Goal: Find specific page/section: Find specific page/section

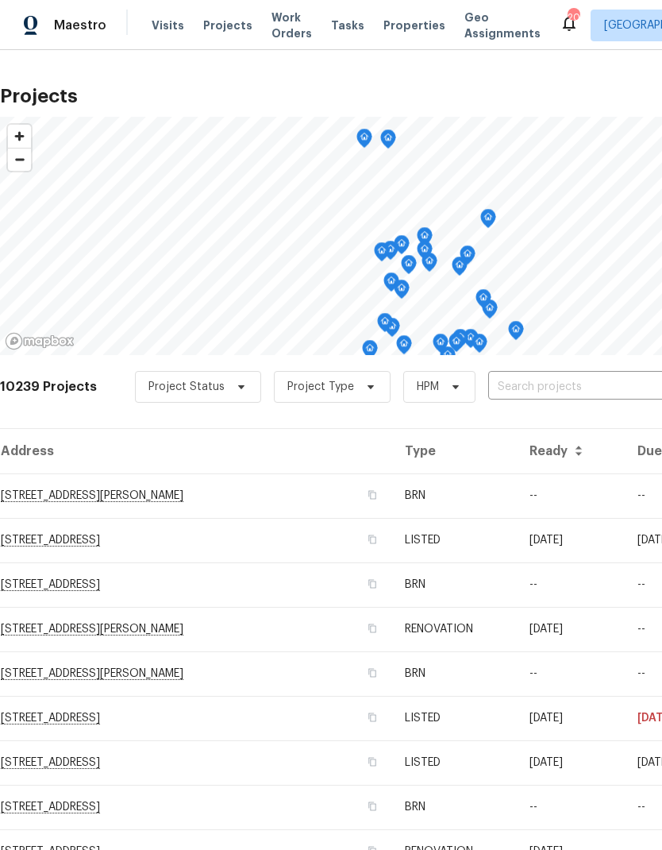
click at [545, 390] on input "text" at bounding box center [579, 387] width 182 height 25
type input "18th"
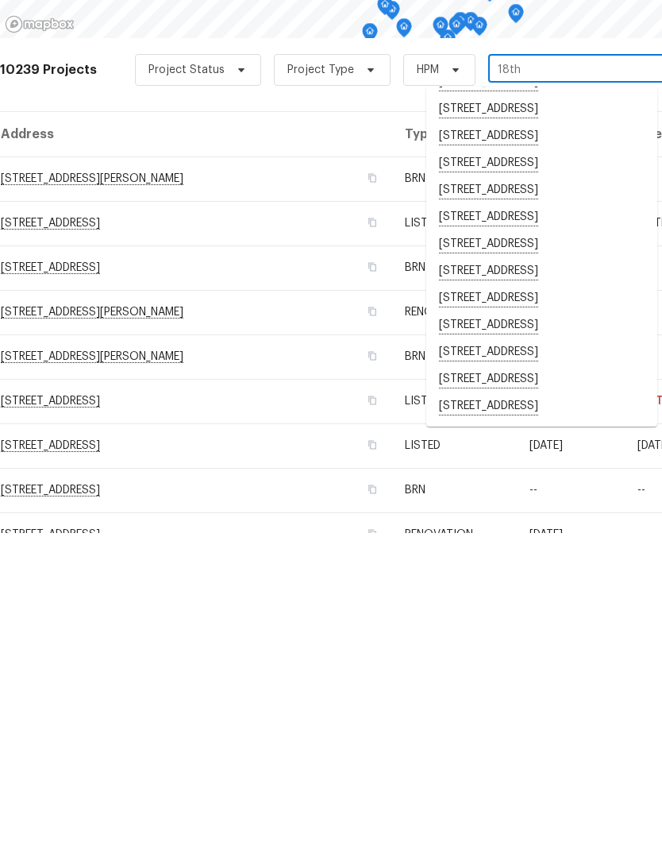
scroll to position [227, 0]
click at [553, 656] on li "[STREET_ADDRESS]" at bounding box center [541, 669] width 231 height 27
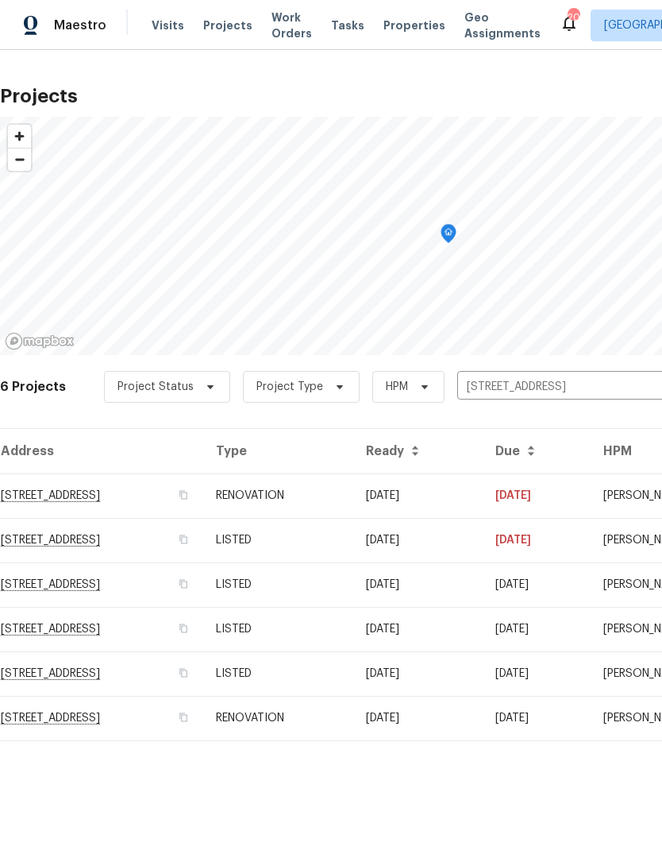
click at [353, 731] on td "RENOVATION" at bounding box center [278, 718] width 150 height 44
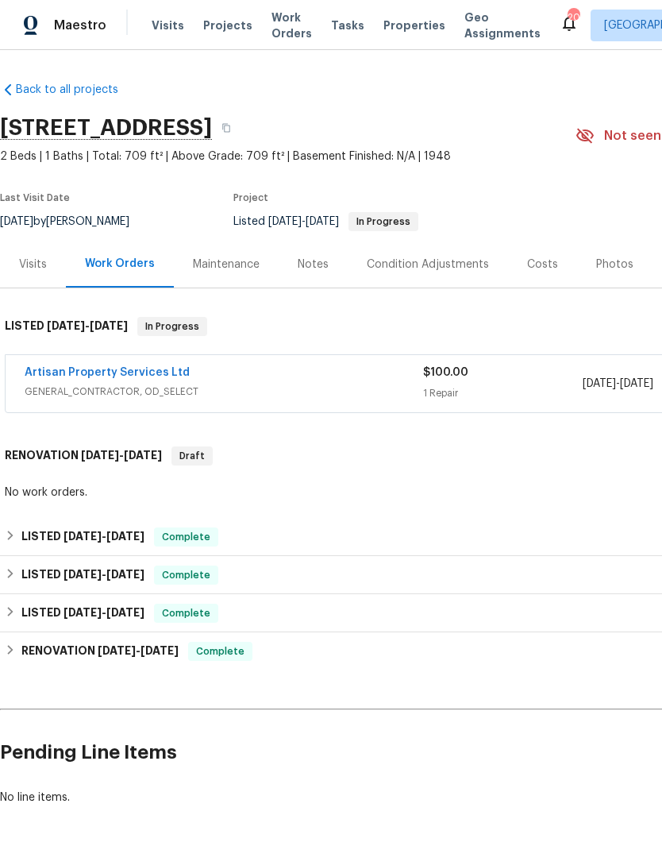
click at [114, 368] on link "Artisan Property Services Ltd" at bounding box center [107, 372] width 165 height 11
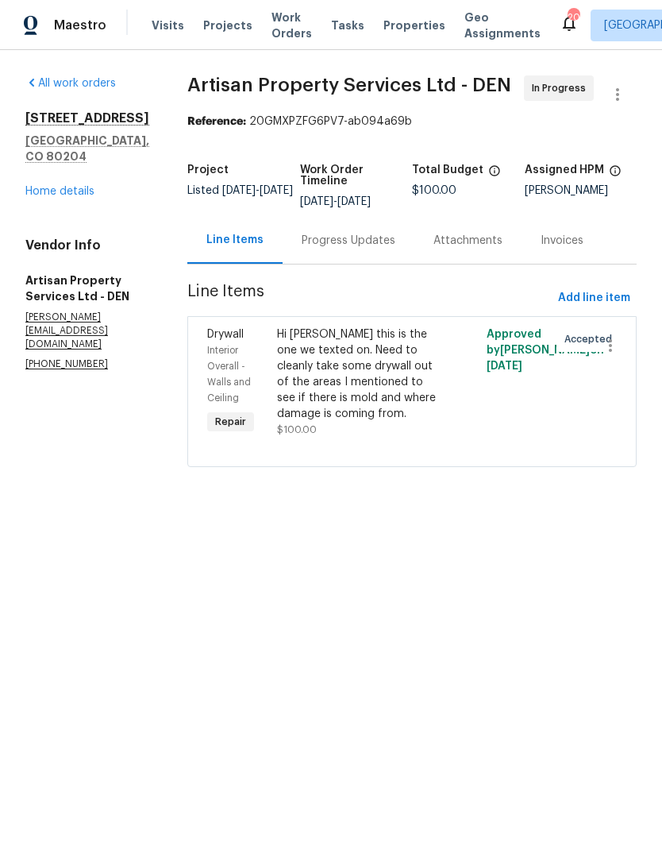
click at [320, 360] on div "Hi [PERSON_NAME] this is the one we texted on. Need to cleanly take some drywal…" at bounding box center [359, 373] width 165 height 95
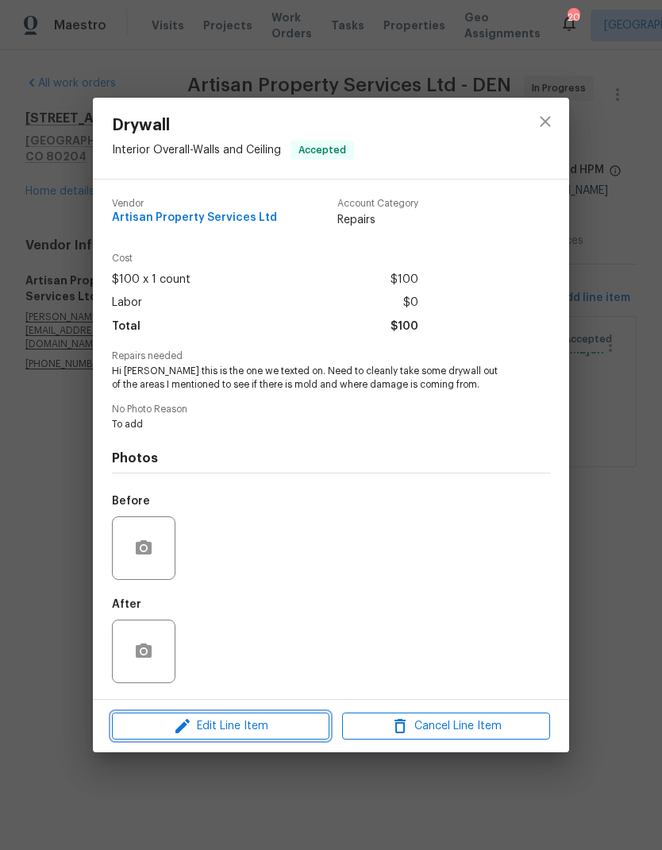
click at [219, 732] on span "Edit Line Item" at bounding box center [221, 726] width 208 height 20
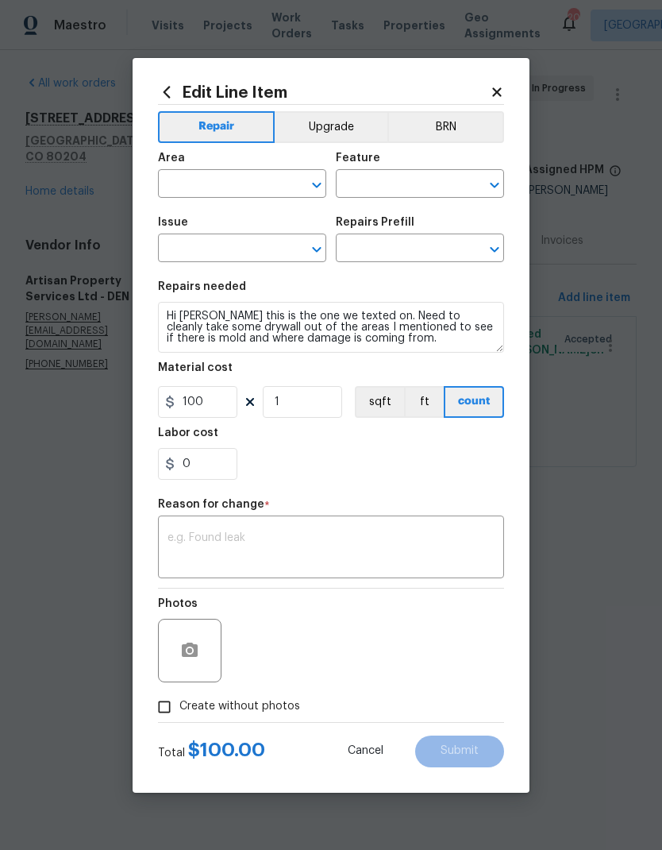
type input "Interior Overall"
type input "Walls and Ceiling"
type input "Drywall"
type input "Add a Task $1.00"
click at [219, 410] on input "100" at bounding box center [197, 402] width 79 height 32
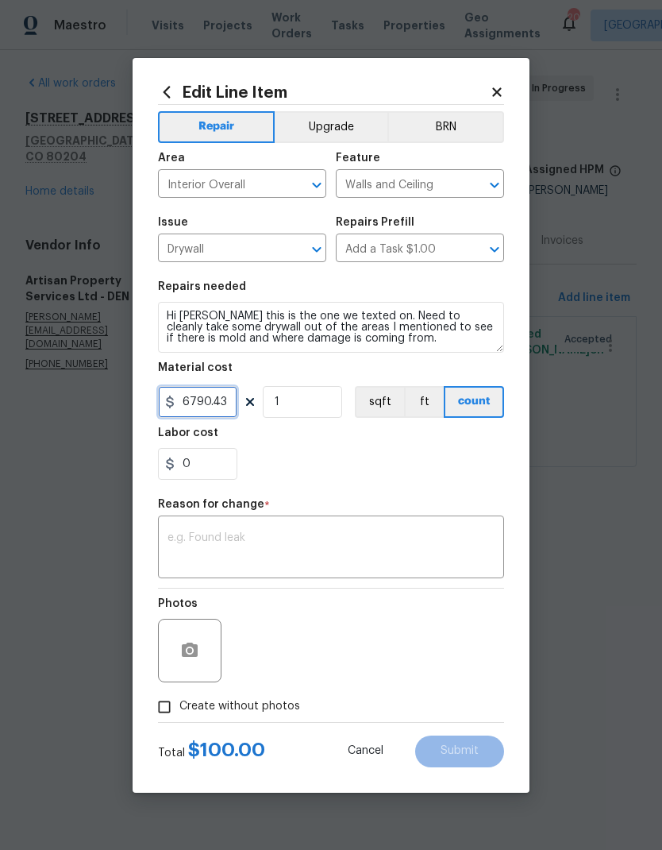
type input "6790.43"
click at [429, 457] on div "0" at bounding box center [331, 464] width 346 height 32
click at [382, 549] on textarea at bounding box center [331, 548] width 327 height 33
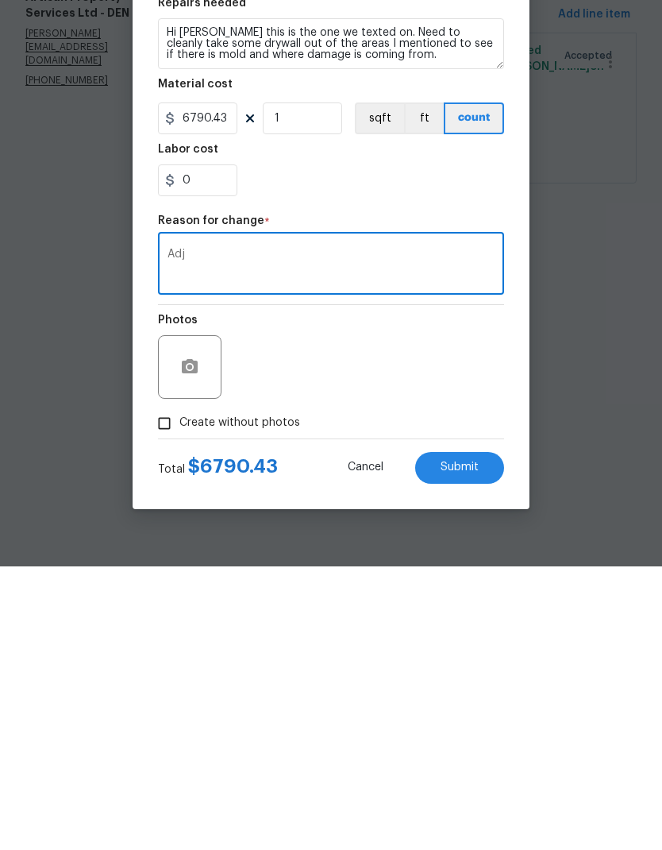
type textarea "Adj"
click at [472, 745] on span "Submit" at bounding box center [460, 751] width 38 height 12
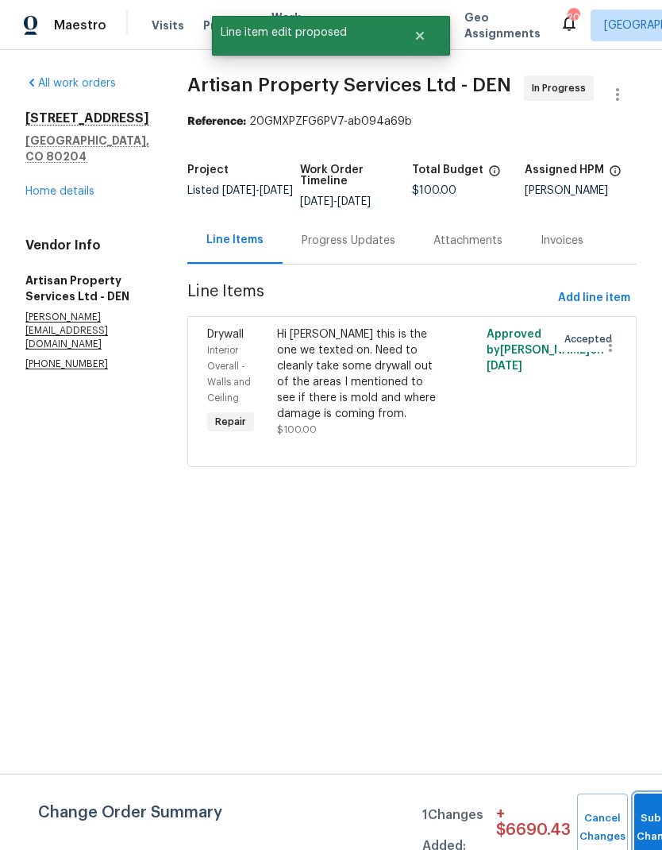
click at [643, 825] on span "Submit Changes" at bounding box center [659, 827] width 35 height 37
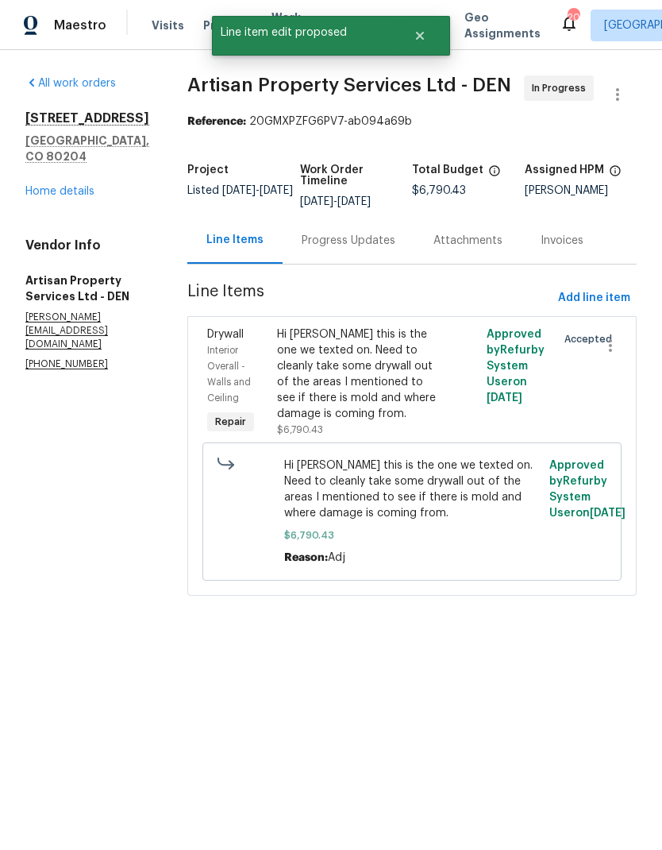
click at [68, 197] on link "Home details" at bounding box center [59, 191] width 69 height 11
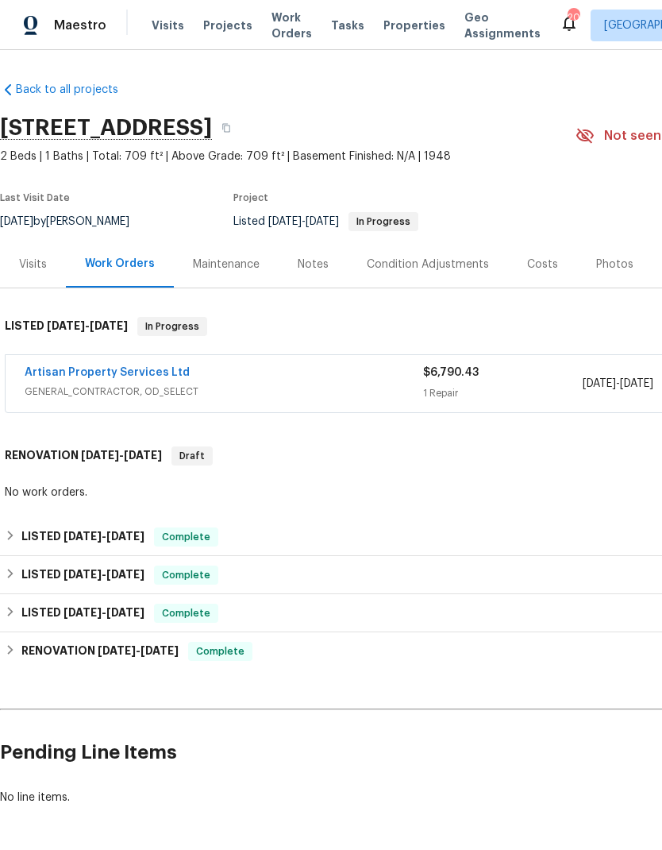
click at [319, 268] on div "Notes" at bounding box center [313, 264] width 31 height 16
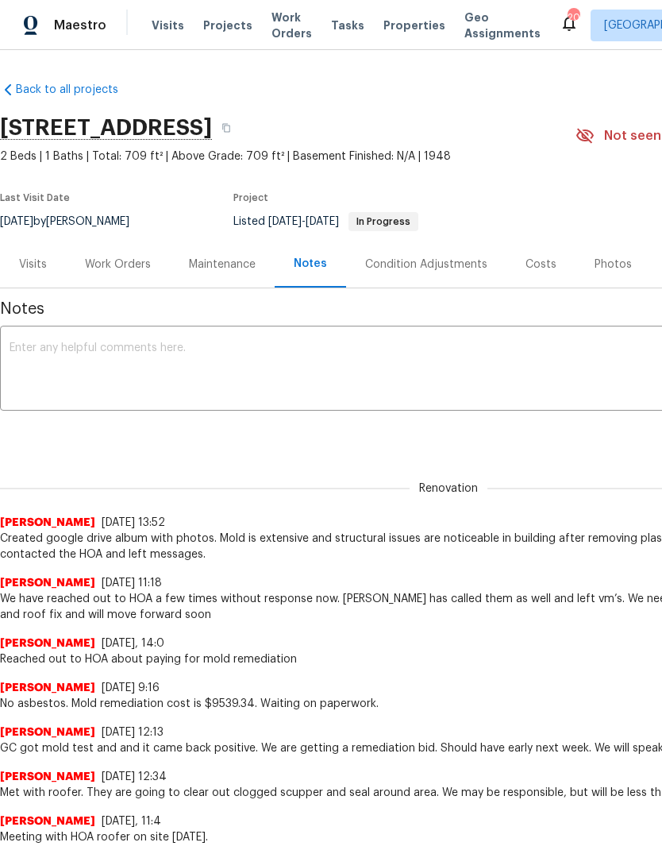
click at [354, 360] on textarea at bounding box center [449, 370] width 878 height 56
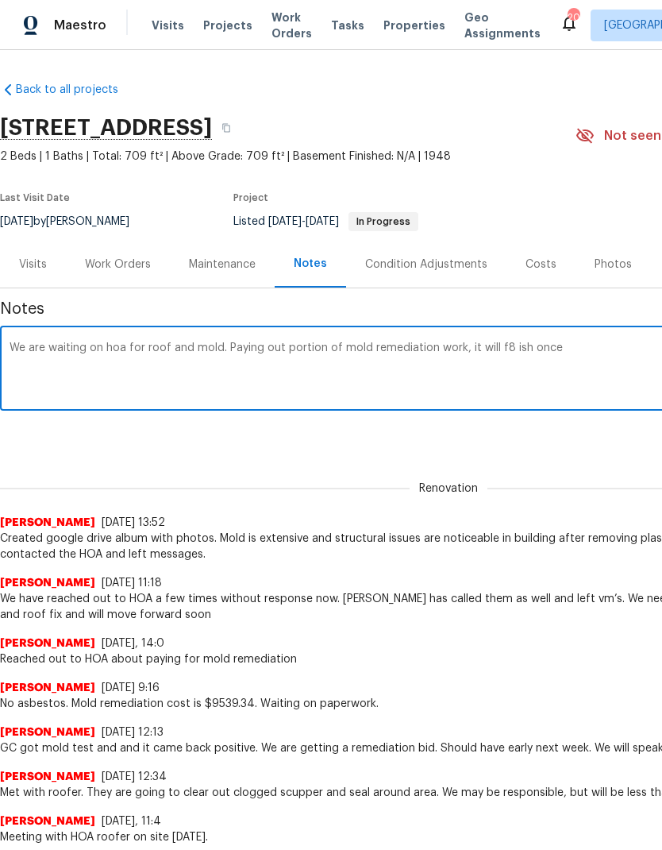
click at [521, 345] on textarea "We are waiting on hoa for roof and mold. Paying out portion of mold remediation…" at bounding box center [449, 370] width 878 height 56
click at [580, 352] on textarea "We are waiting on hoa for roof and mold. Paying out portion of mold remediation…" at bounding box center [449, 370] width 878 height 56
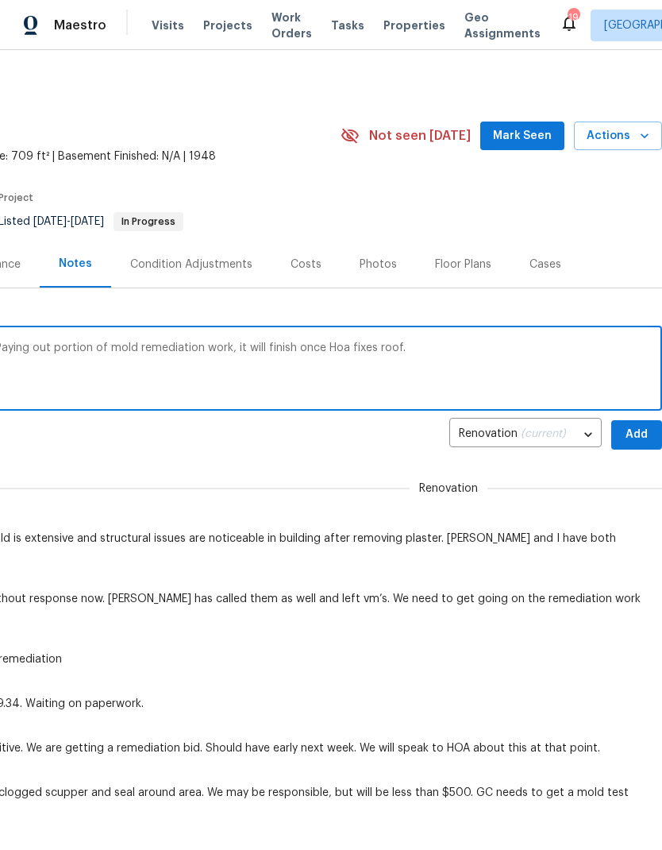
scroll to position [0, 235]
type textarea "We are waiting on hoa for roof and mold. Paying out portion of mold remediation…"
click at [630, 436] on span "Add" at bounding box center [636, 435] width 25 height 20
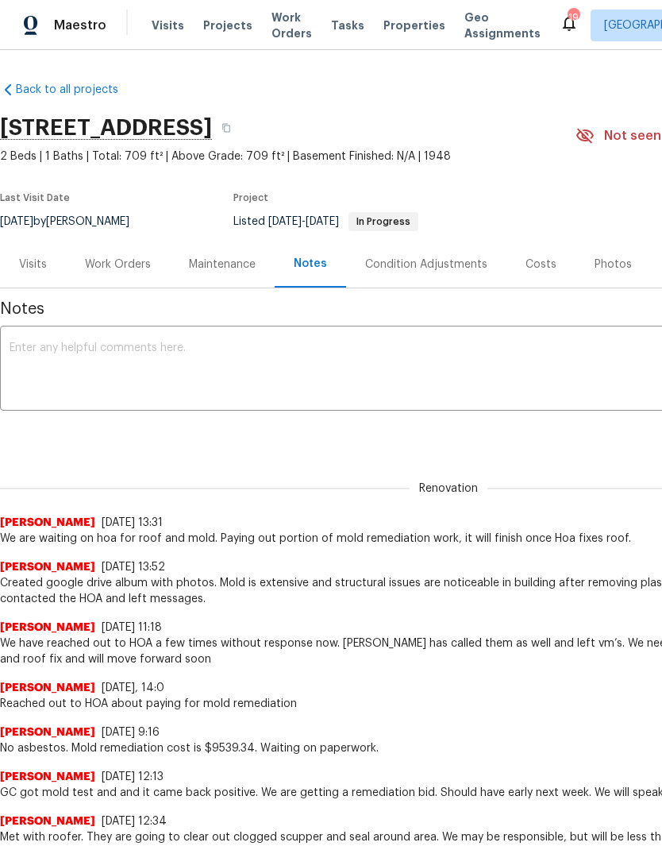
scroll to position [0, 0]
click at [46, 264] on div "Visits" at bounding box center [33, 264] width 28 height 16
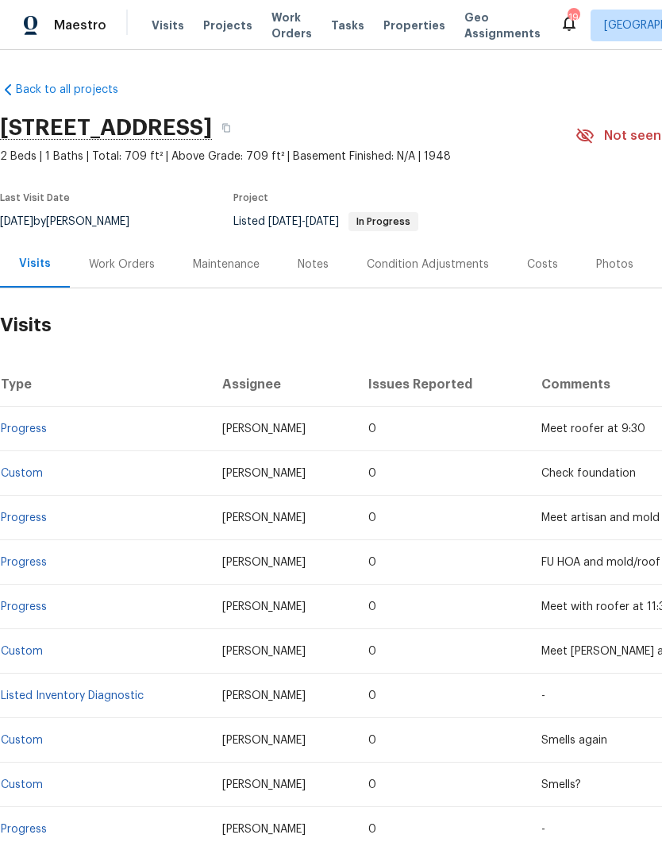
click at [125, 262] on div "Work Orders" at bounding box center [122, 264] width 66 height 16
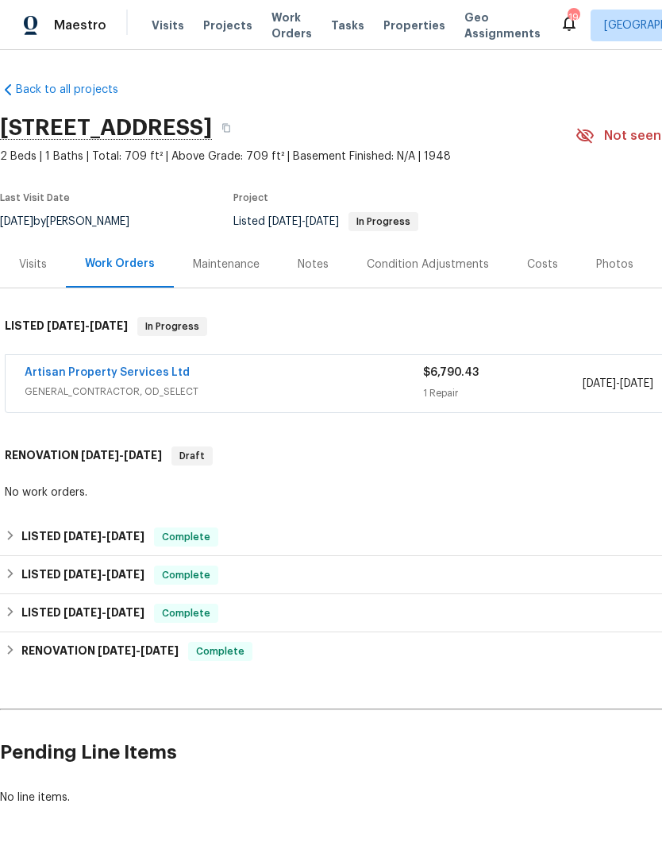
click at [167, 32] on span "Visits" at bounding box center [168, 25] width 33 height 16
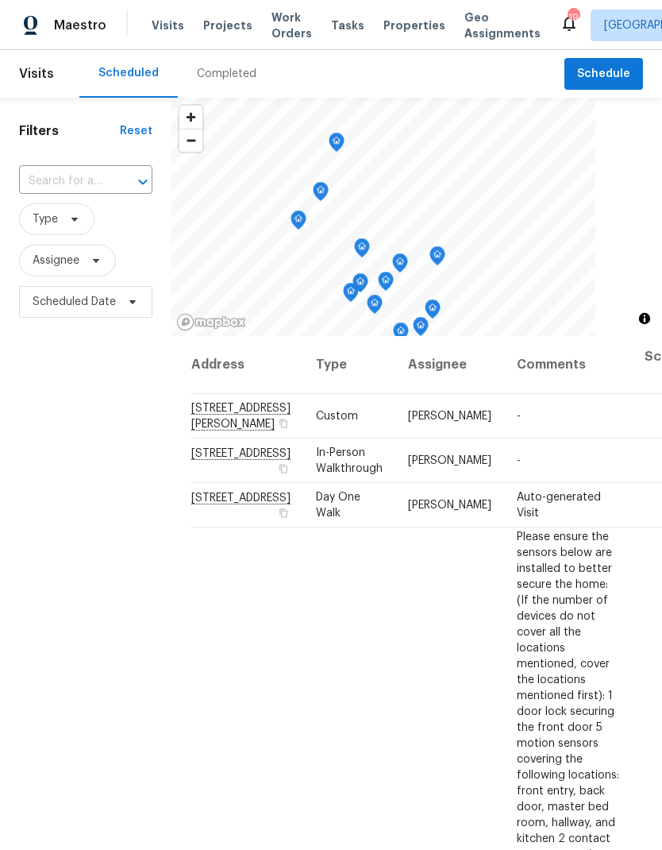
click at [214, 31] on span "Projects" at bounding box center [227, 25] width 49 height 16
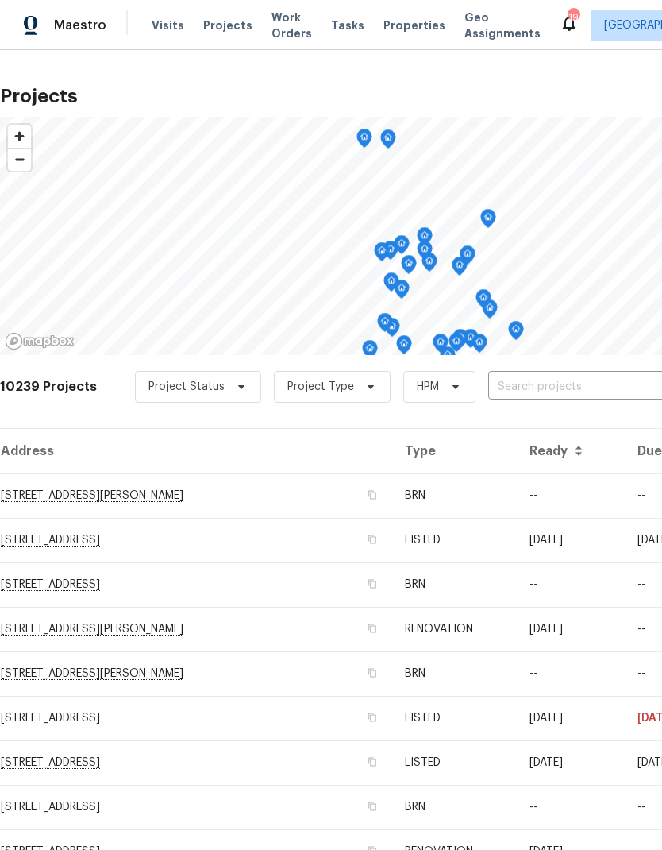
click at [522, 386] on input "text" at bounding box center [579, 387] width 182 height 25
type input "6424"
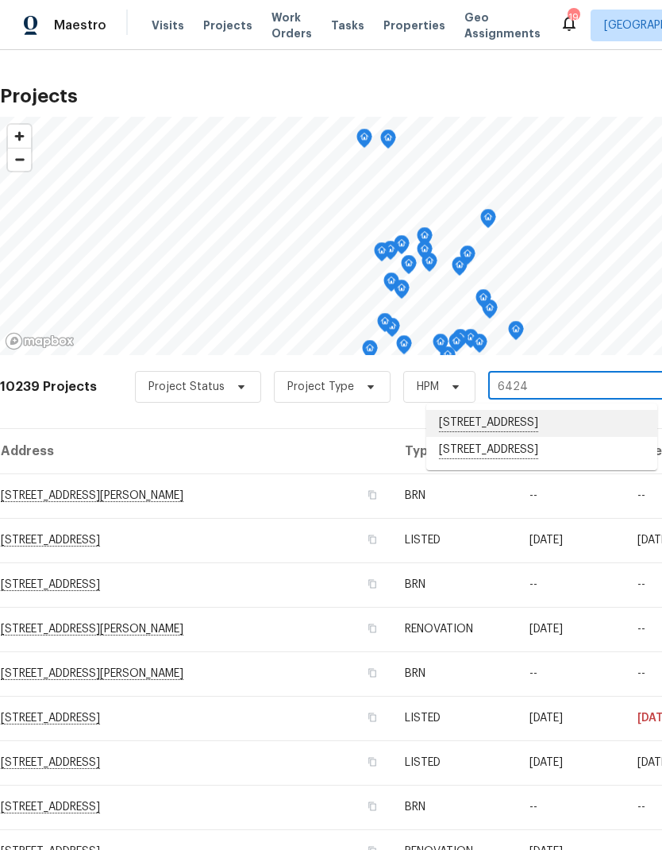
click at [532, 430] on li "[STREET_ADDRESS]" at bounding box center [541, 423] width 231 height 27
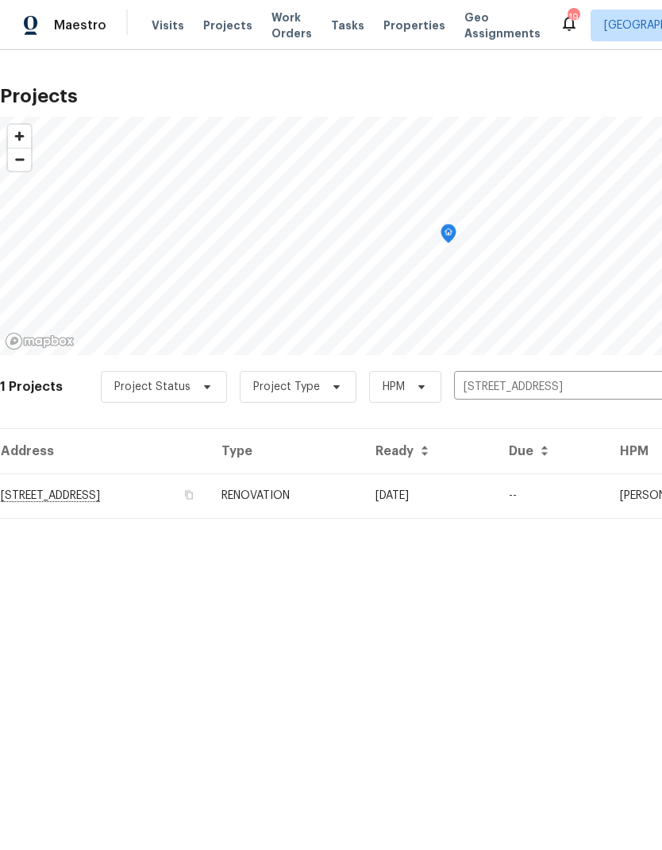
click at [209, 497] on td "[STREET_ADDRESS]" at bounding box center [104, 495] width 209 height 44
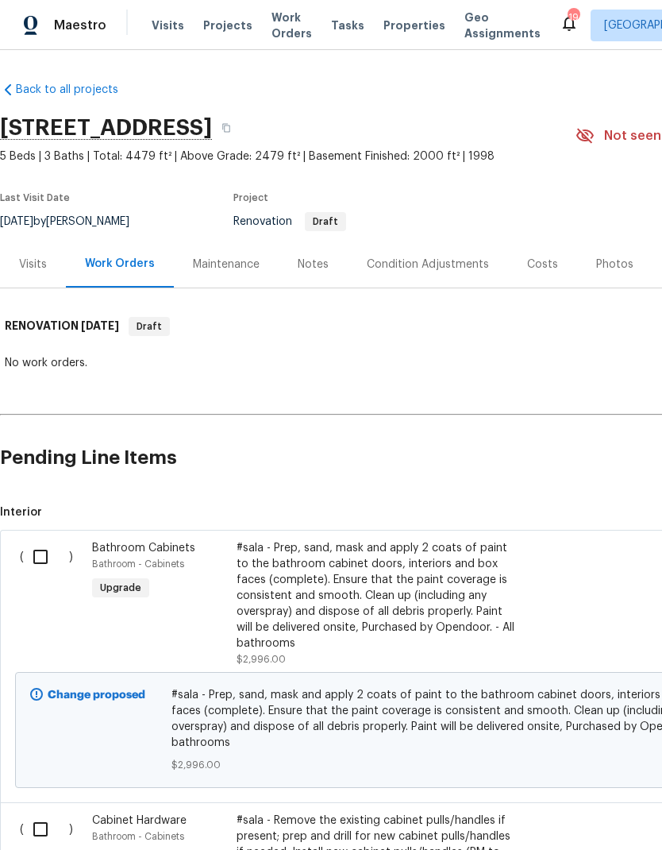
click at [317, 271] on div "Notes" at bounding box center [313, 264] width 31 height 16
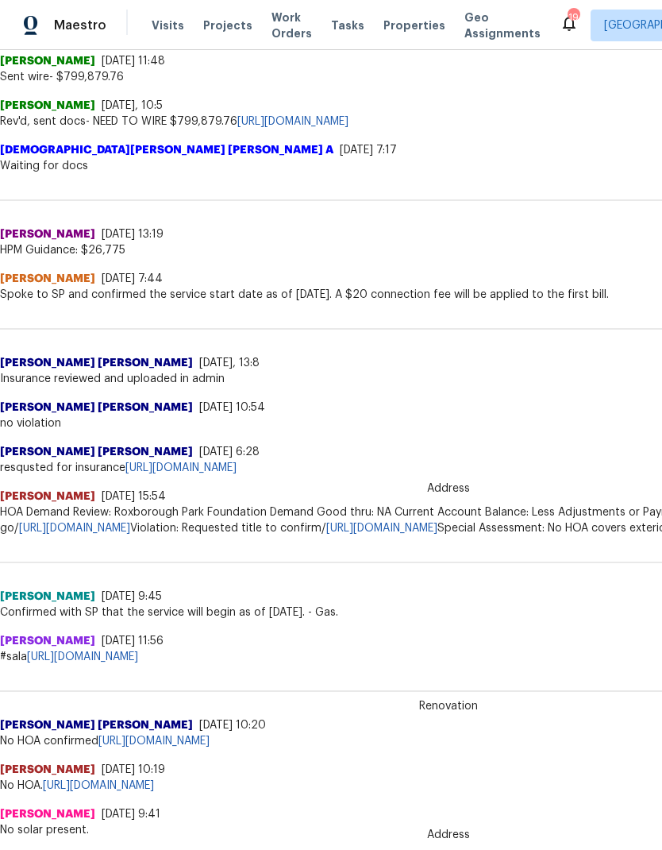
scroll to position [508, 0]
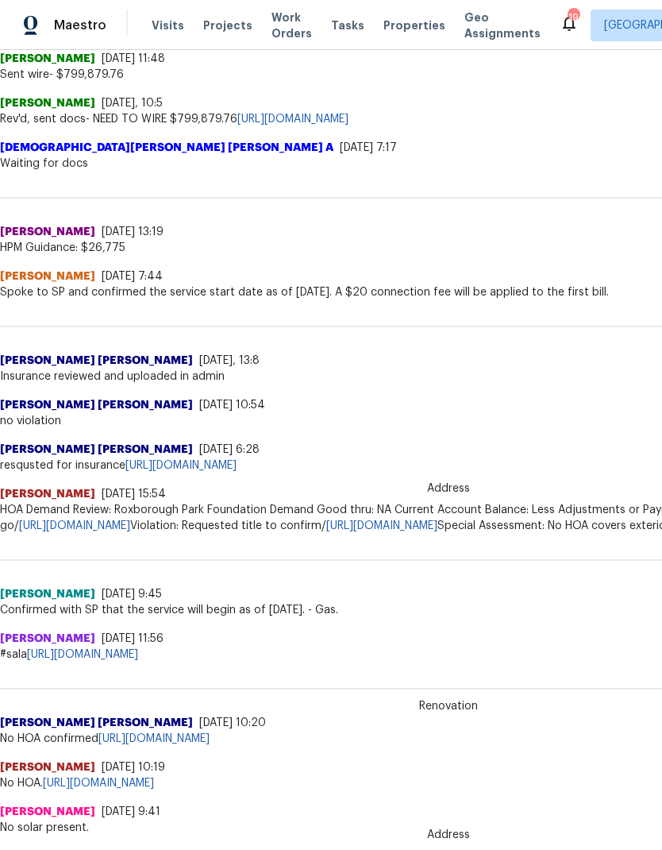
click at [138, 660] on link "[URL][DOMAIN_NAME]" at bounding box center [82, 654] width 111 height 11
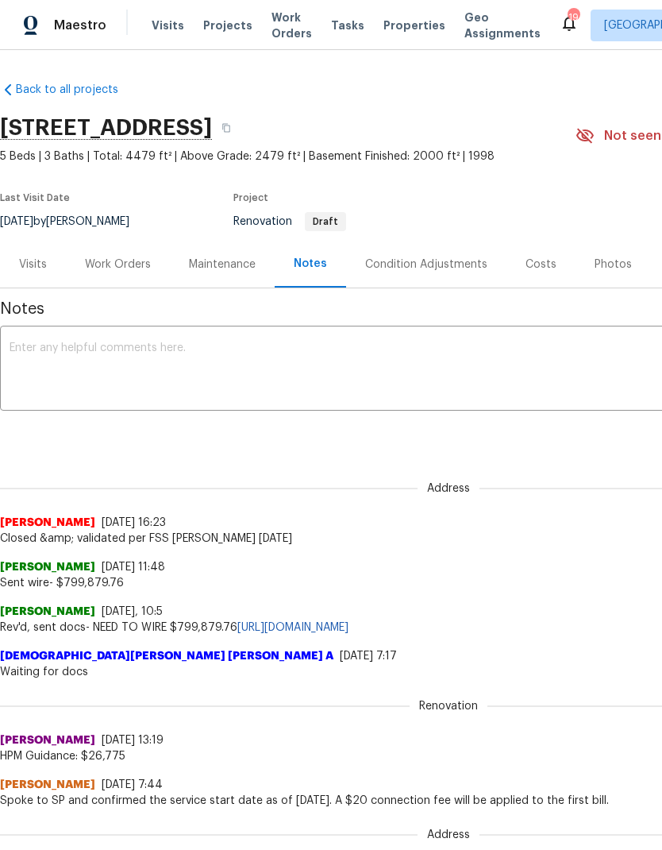
scroll to position [0, 0]
click at [441, 258] on div "Condition Adjustments" at bounding box center [426, 264] width 122 height 16
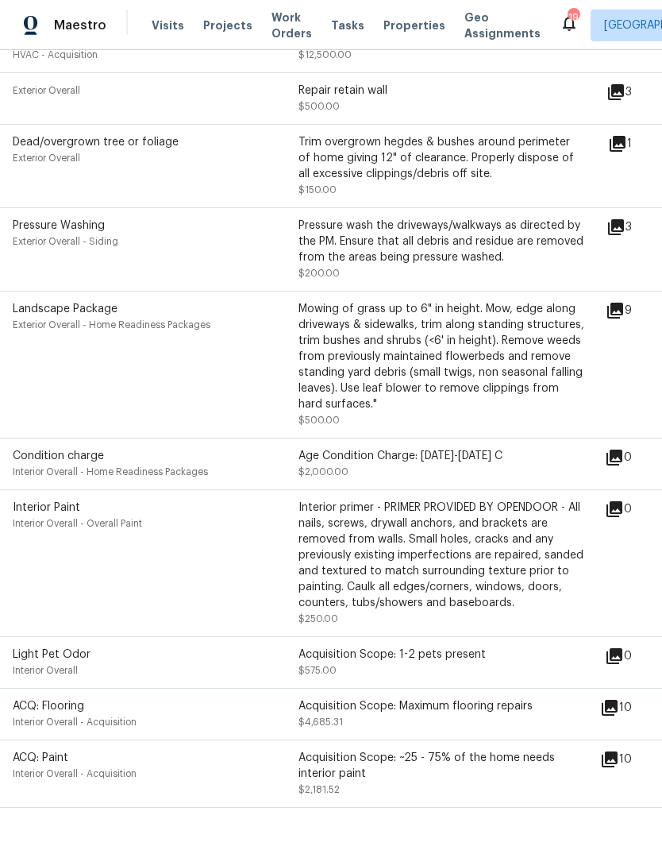
scroll to position [500, 7]
